Goal: Find specific page/section: Find specific page/section

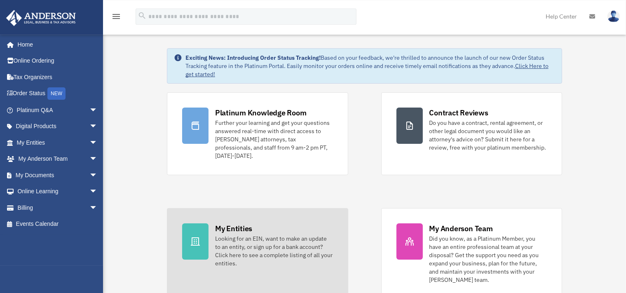
scroll to position [43, 0]
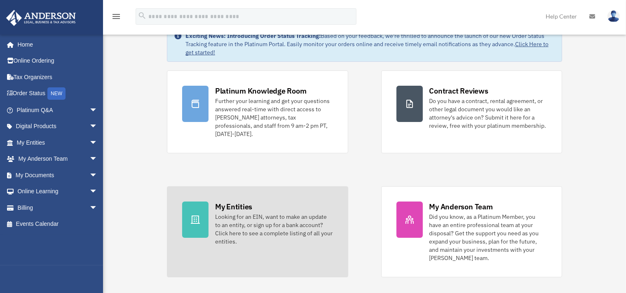
click at [197, 216] on icon at bounding box center [195, 220] width 9 height 8
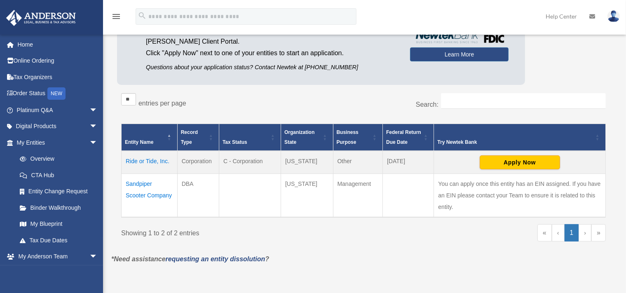
scroll to position [99, 0]
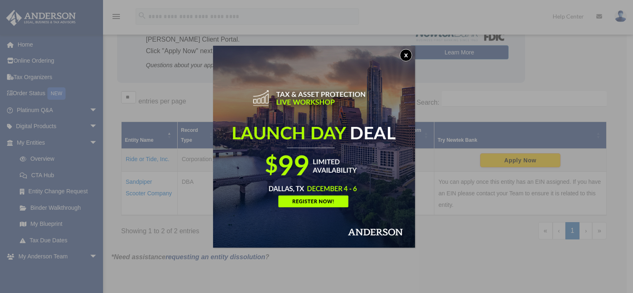
click at [407, 54] on button "x" at bounding box center [406, 55] width 12 height 12
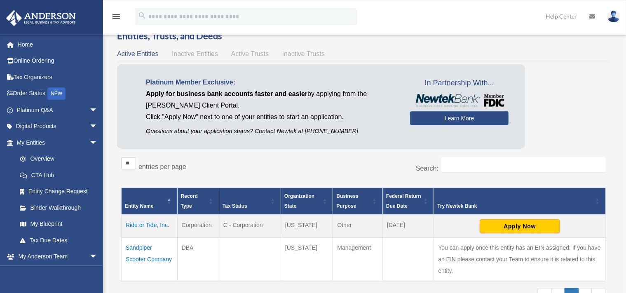
scroll to position [56, 0]
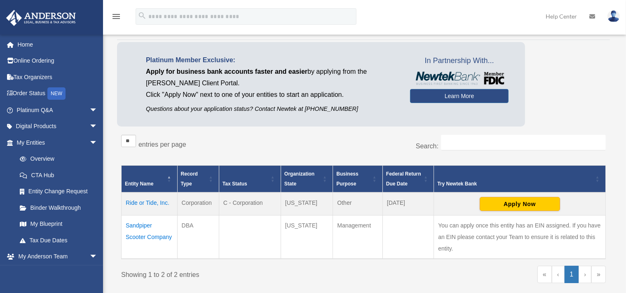
click at [156, 236] on td "Sandpiper Scooter Company" at bounding box center [150, 237] width 56 height 44
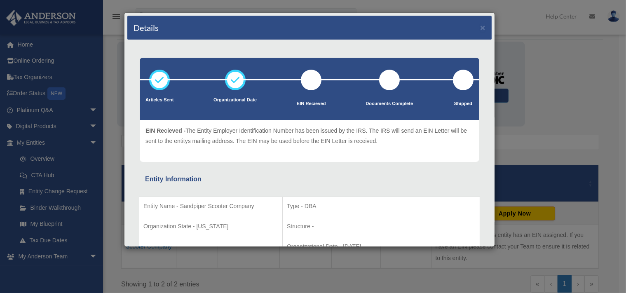
scroll to position [0, 0]
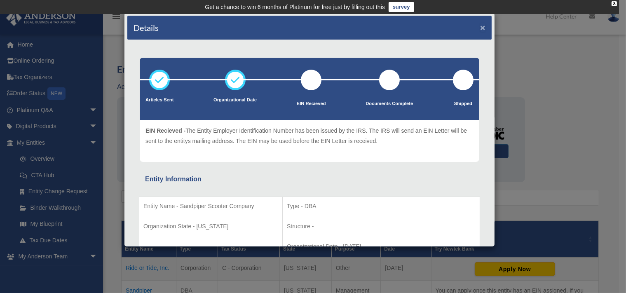
click at [480, 27] on button "×" at bounding box center [482, 27] width 5 height 9
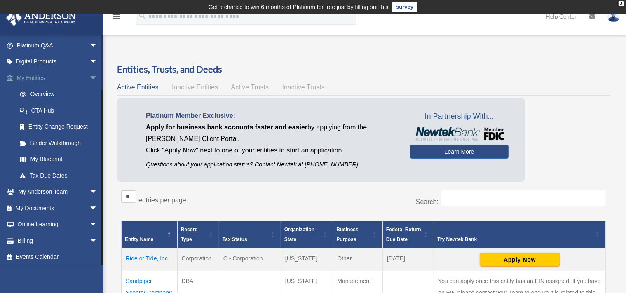
scroll to position [66, 0]
click at [45, 202] on link "My Documents arrow_drop_down" at bounding box center [58, 207] width 104 height 16
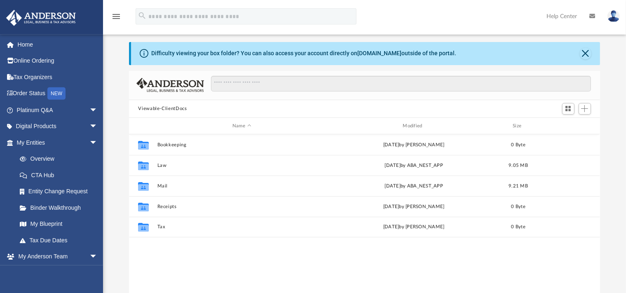
scroll to position [43, 0]
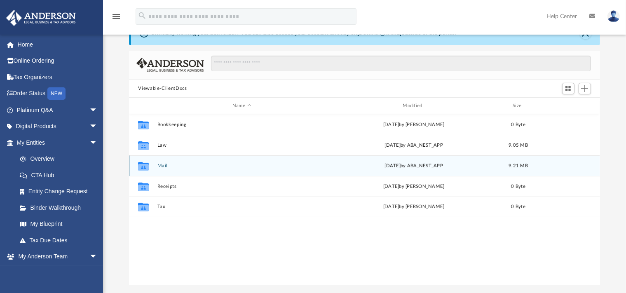
click at [178, 172] on div "Collaborated Folder Mail [DATE] by ABA_NEST_APP 9.21 MB" at bounding box center [364, 165] width 471 height 21
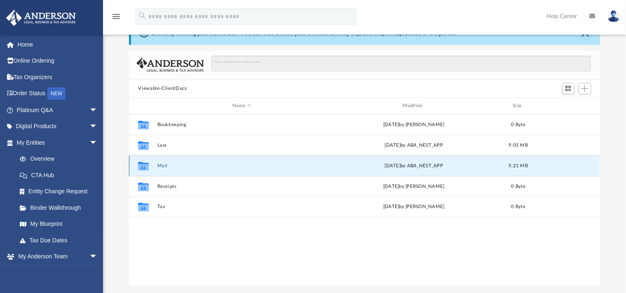
click at [148, 167] on icon "grid" at bounding box center [143, 167] width 11 height 7
click at [162, 166] on button "Mail" at bounding box center [242, 165] width 169 height 5
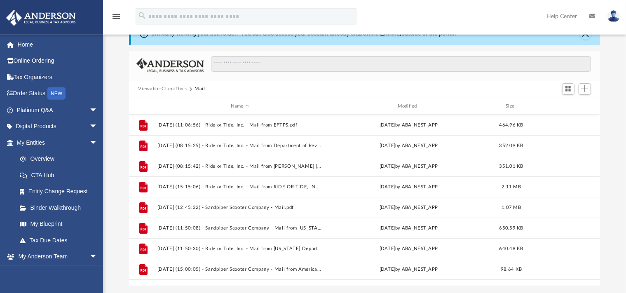
scroll to position [0, 0]
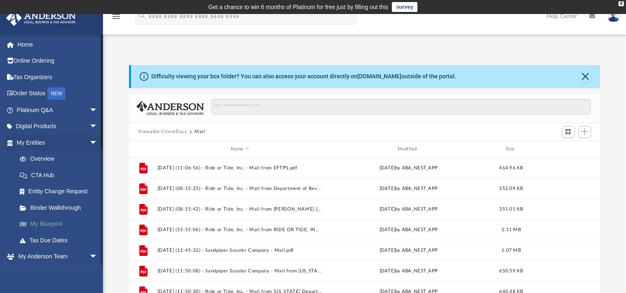
click at [48, 224] on link "My Blueprint" at bounding box center [61, 224] width 99 height 16
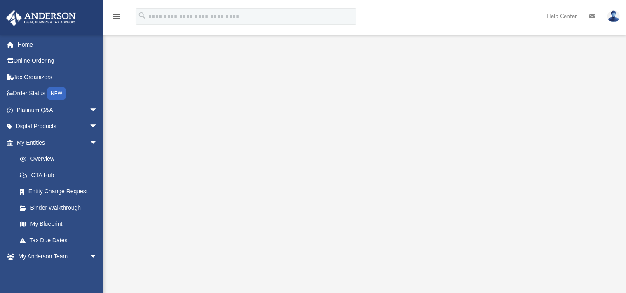
scroll to position [43, 0]
